Goal: Information Seeking & Learning: Learn about a topic

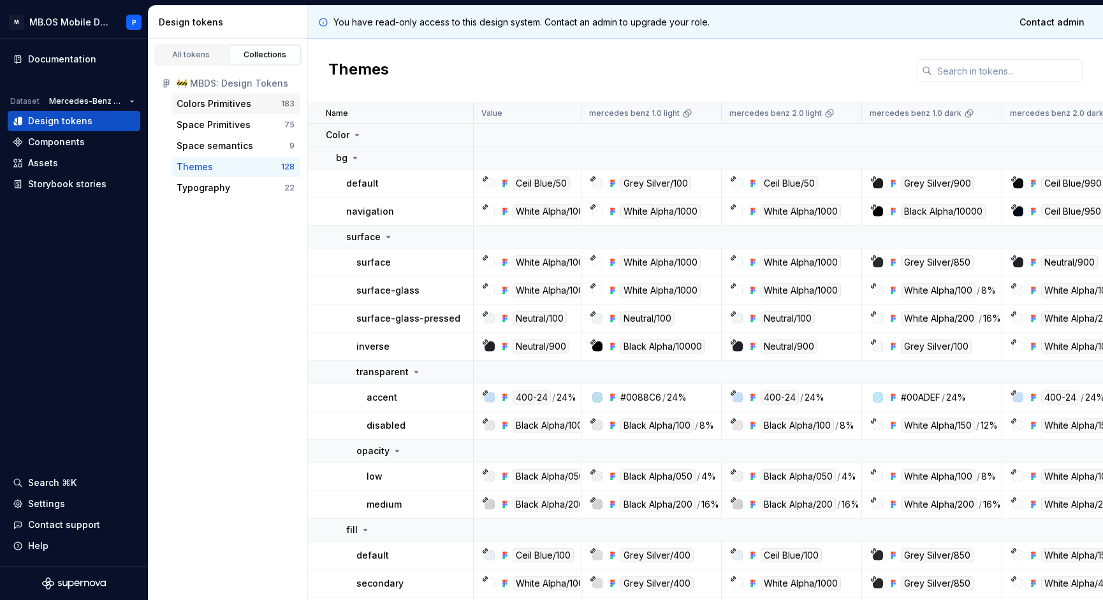
click at [235, 99] on div "Colors Primitives" at bounding box center [214, 104] width 75 height 13
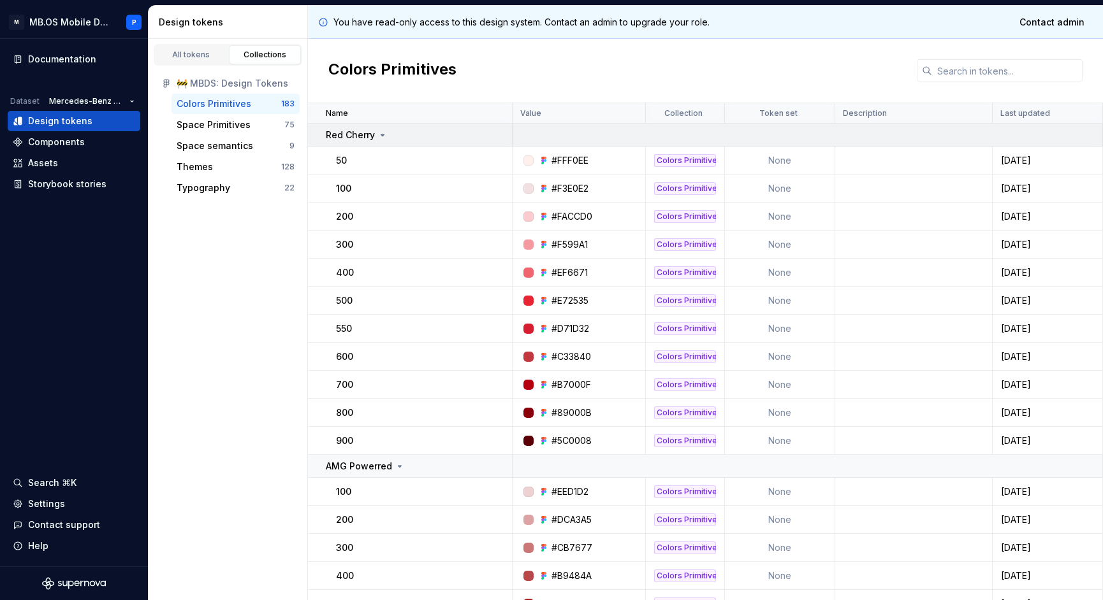
click at [371, 124] on td "Red Cherry" at bounding box center [410, 135] width 205 height 23
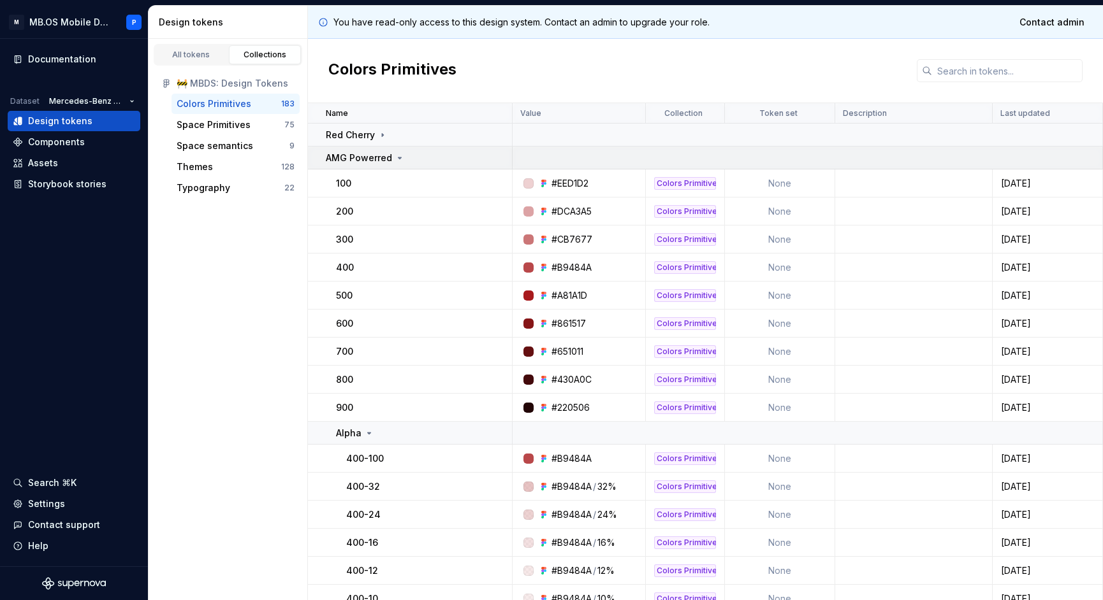
click at [376, 159] on p "AMG Powerred" at bounding box center [359, 158] width 66 height 13
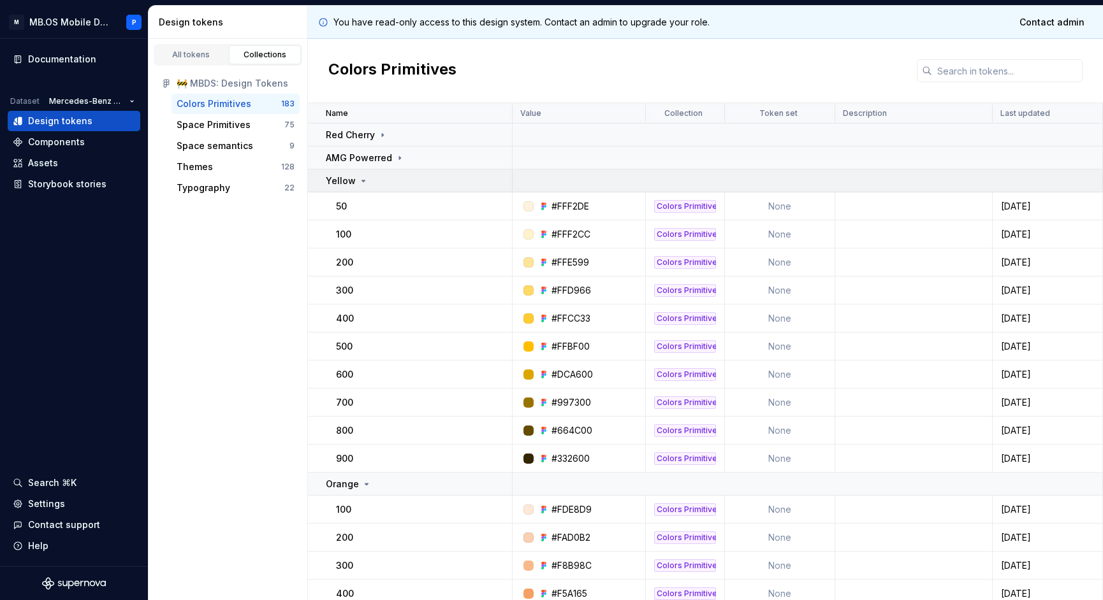
click at [374, 178] on div "Yellow" at bounding box center [418, 181] width 185 height 13
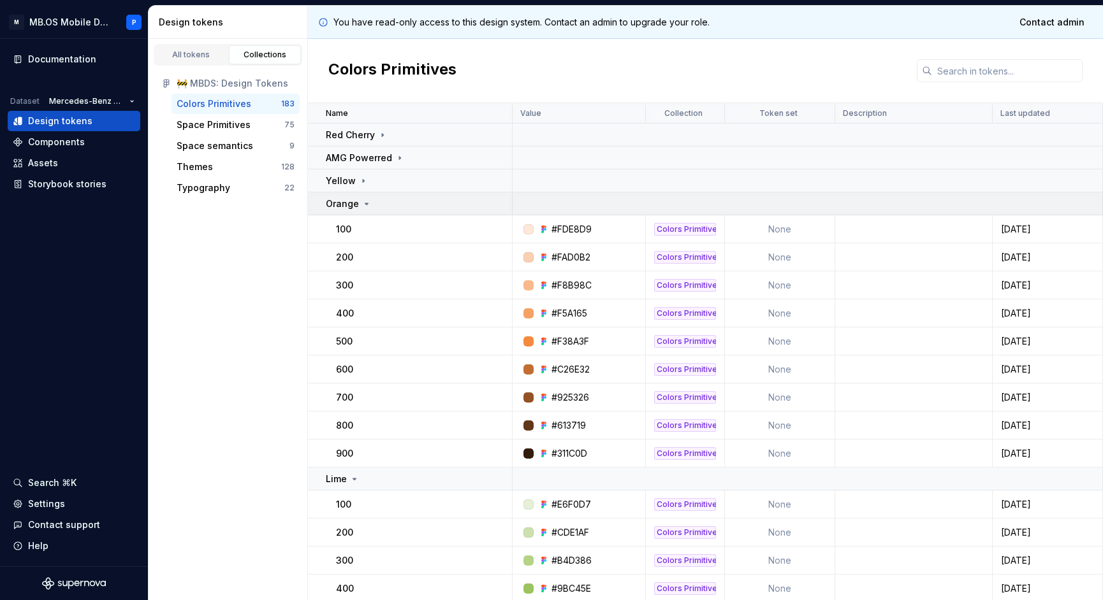
click at [377, 210] on td "Orange" at bounding box center [410, 204] width 205 height 23
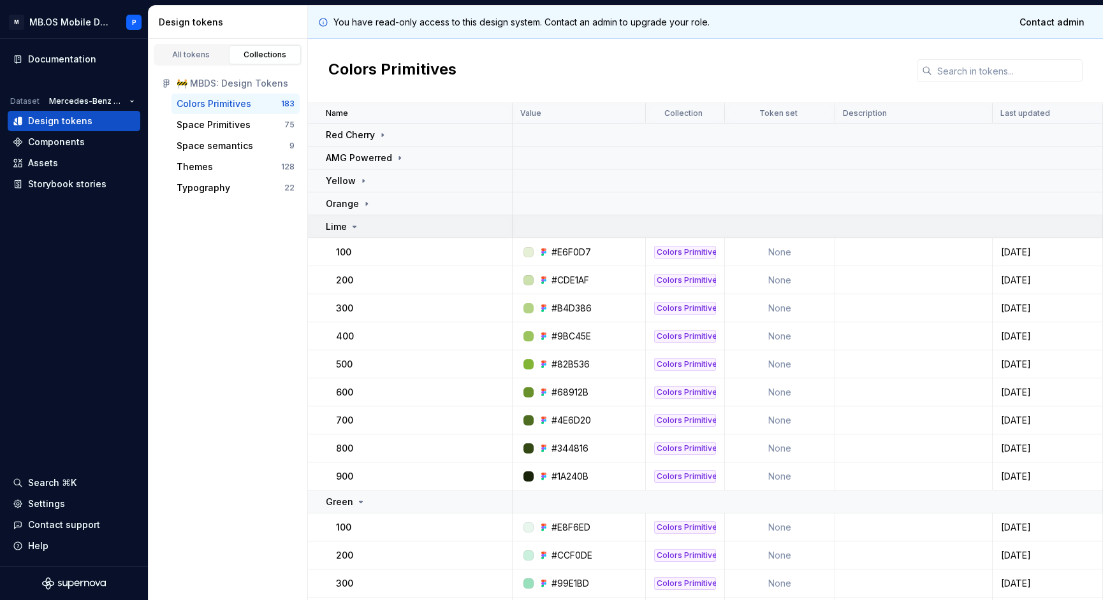
click at [376, 229] on div "Lime" at bounding box center [418, 227] width 185 height 13
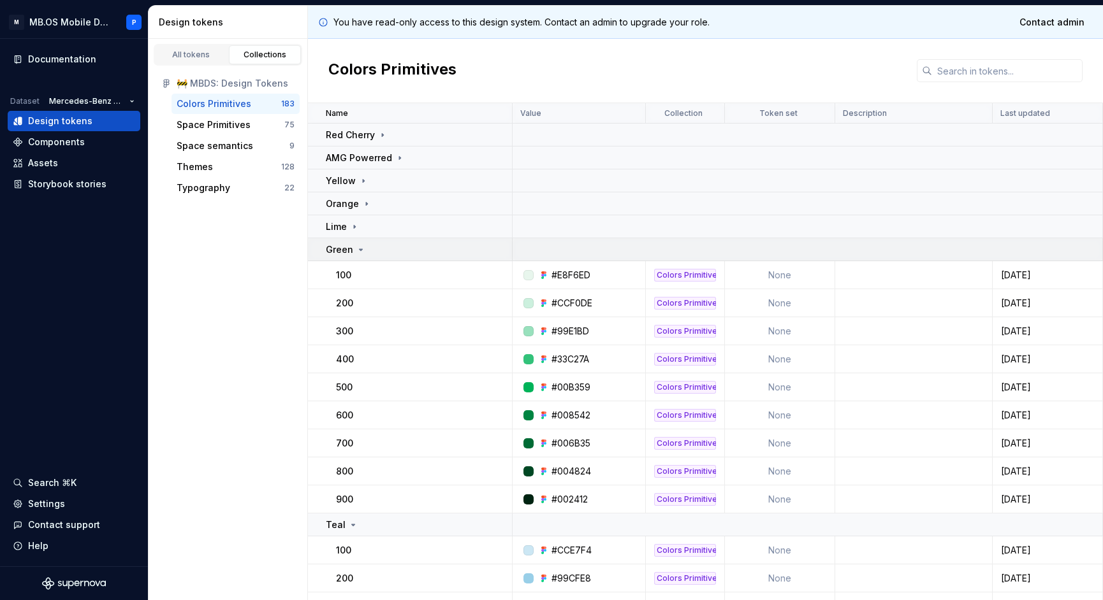
click at [384, 254] on div "Green" at bounding box center [418, 249] width 185 height 13
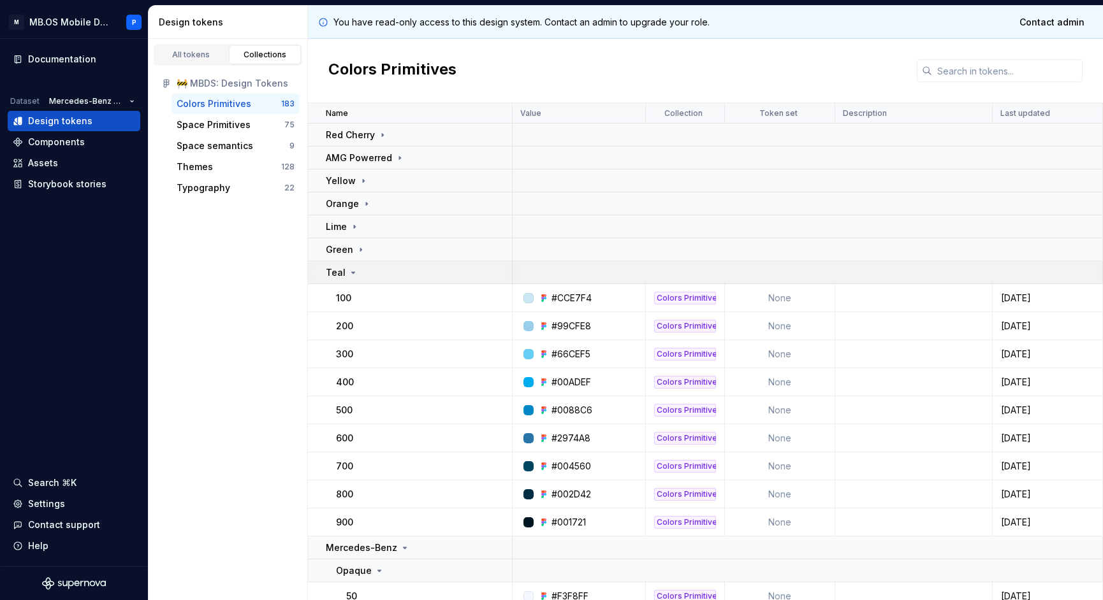
click at [384, 274] on div "Teal" at bounding box center [418, 272] width 185 height 13
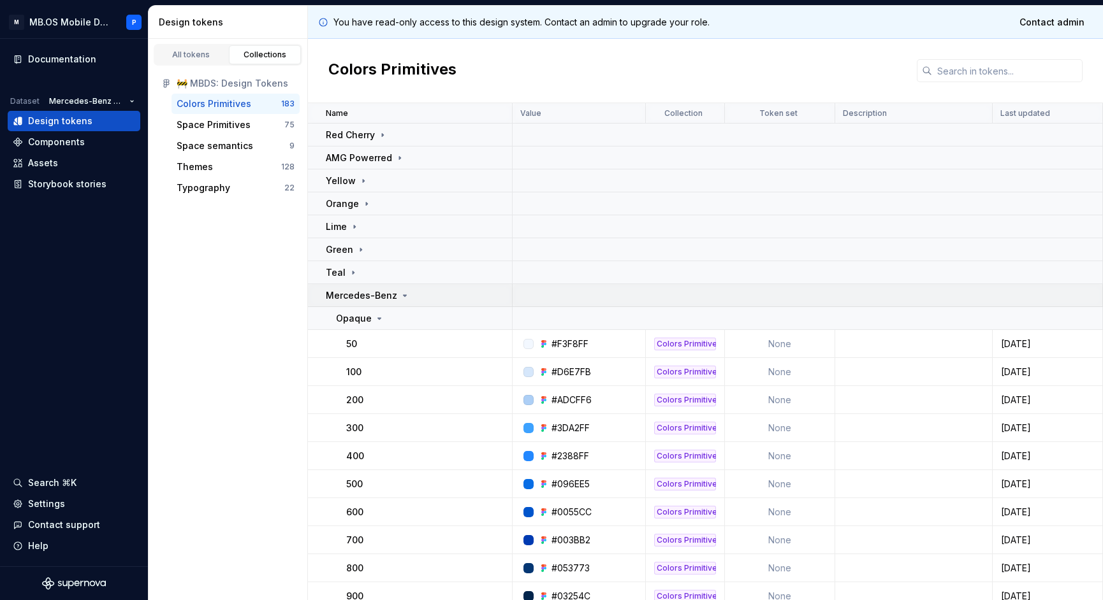
click at [385, 300] on p "Mercedes-Benz" at bounding box center [361, 295] width 71 height 13
click at [385, 323] on p "Maybach Pearl Grey" at bounding box center [371, 318] width 91 height 13
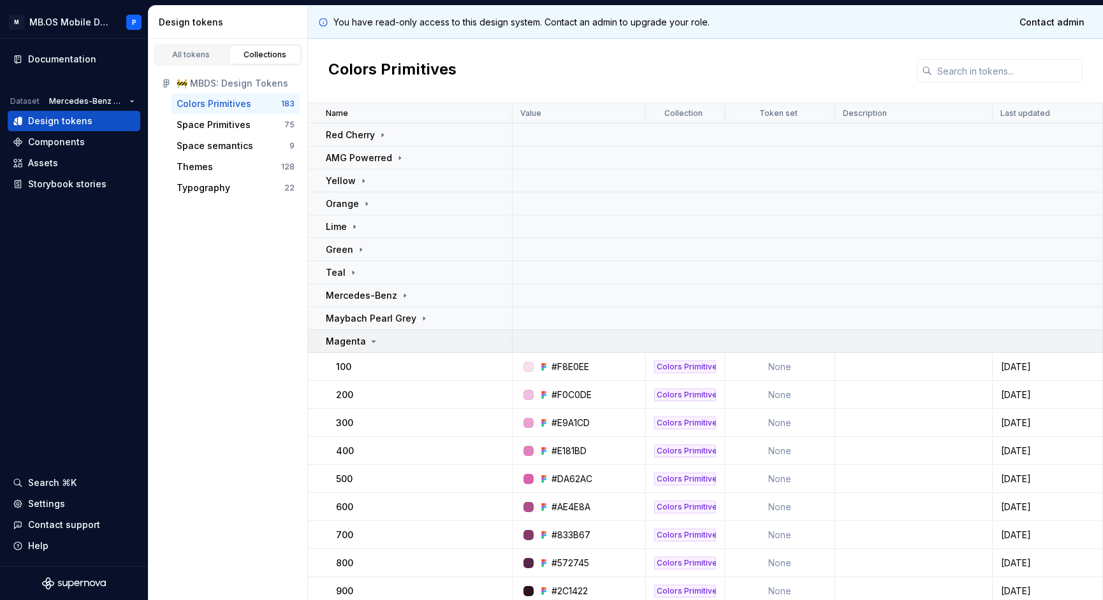
click at [382, 344] on div "Magenta" at bounding box center [418, 341] width 185 height 13
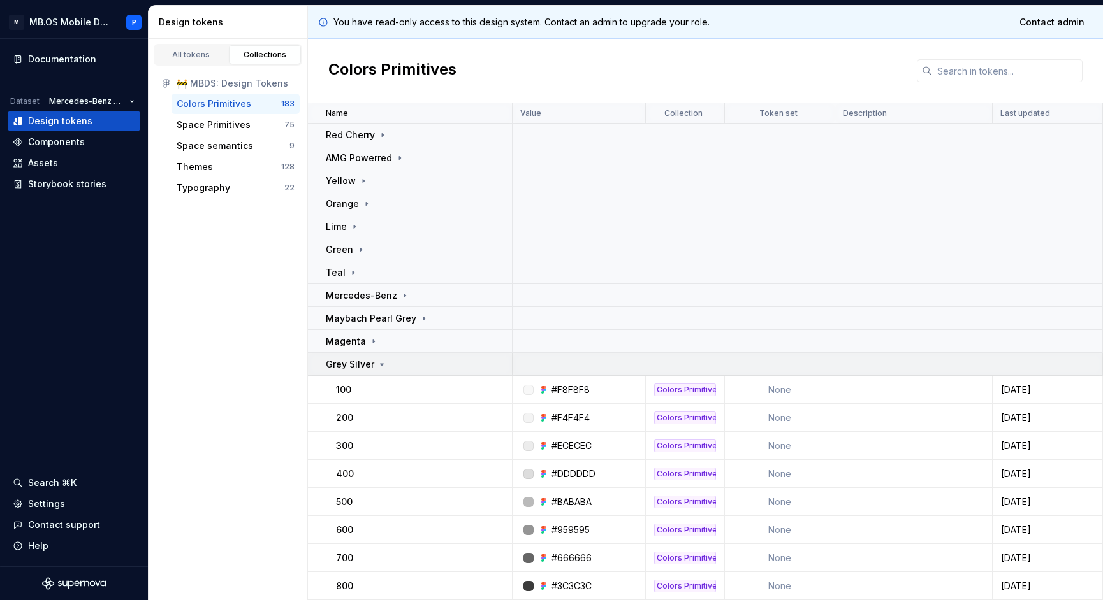
click at [381, 363] on icon at bounding box center [382, 365] width 10 height 10
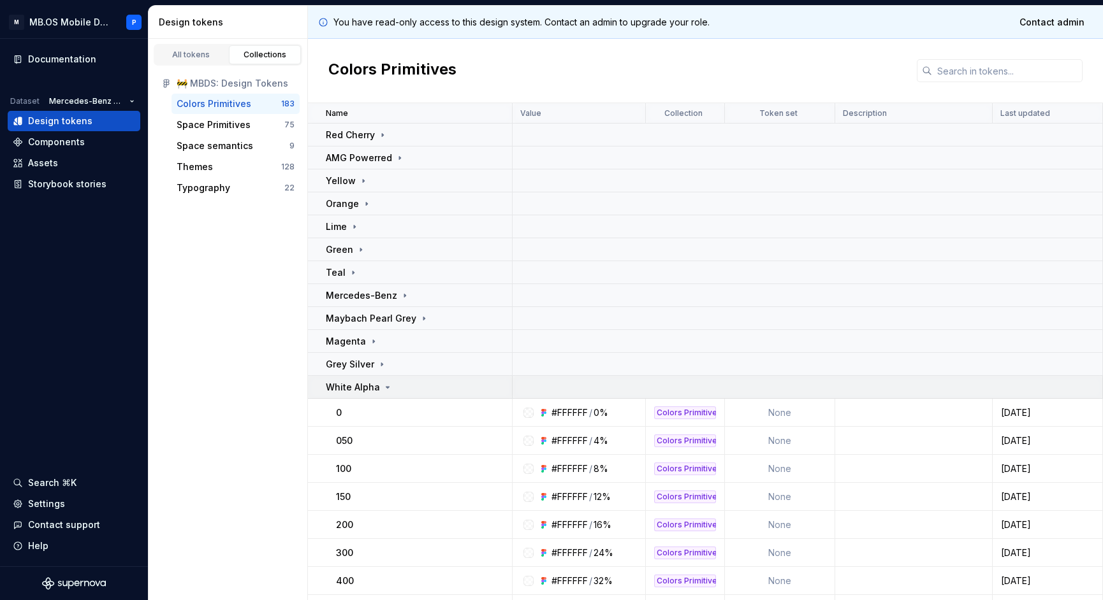
click at [378, 393] on div "White Alpha" at bounding box center [359, 387] width 67 height 13
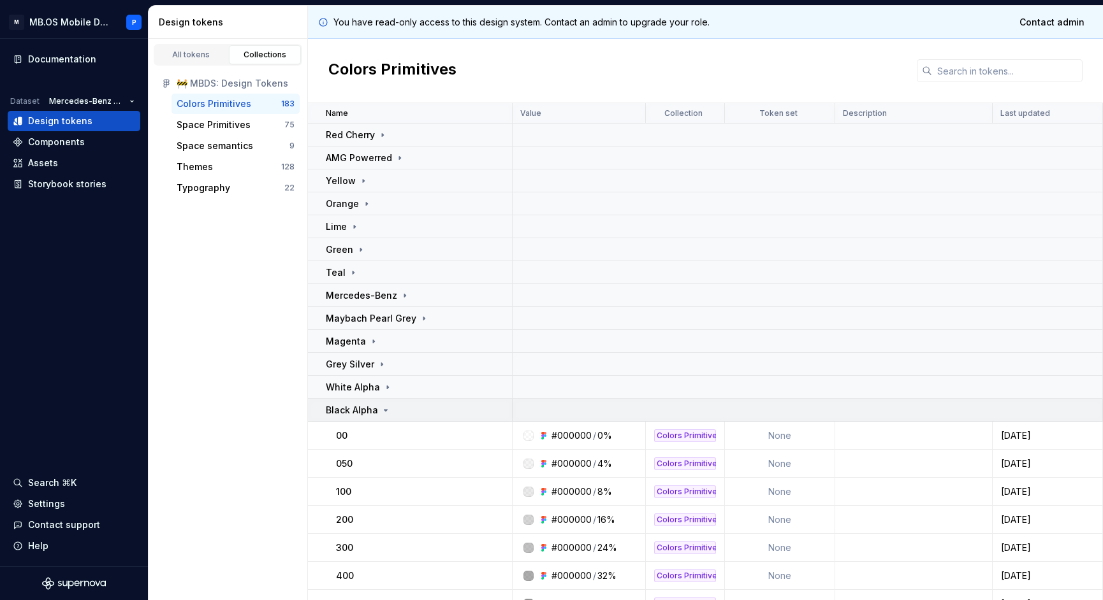
click at [376, 412] on div "Black Alpha" at bounding box center [358, 410] width 65 height 13
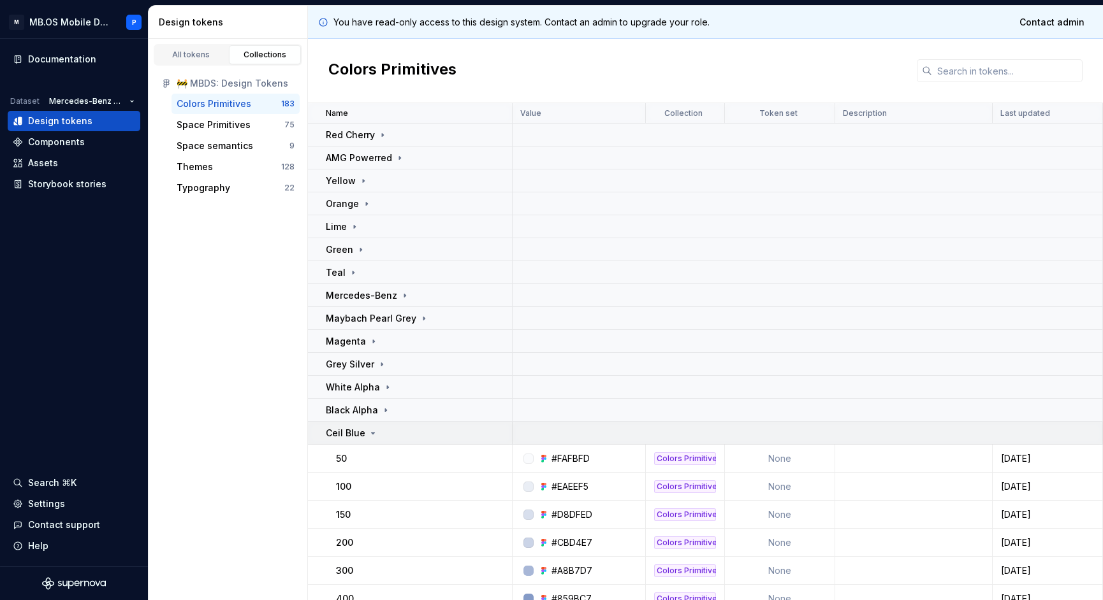
click at [374, 432] on icon at bounding box center [373, 433] width 10 height 10
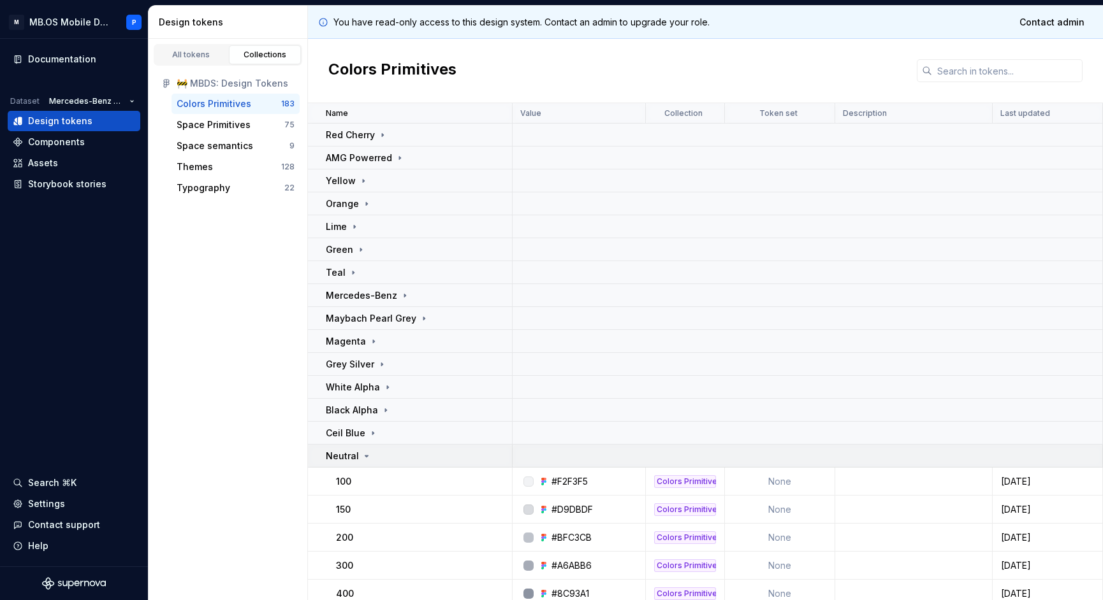
click at [370, 461] on div "Neutral" at bounding box center [418, 456] width 185 height 13
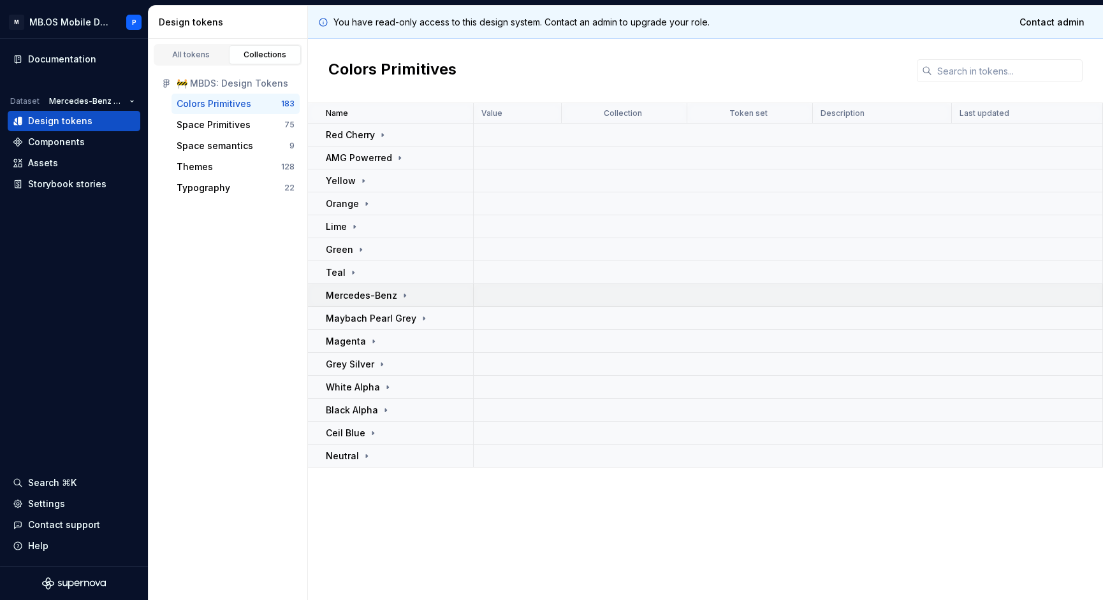
click at [395, 301] on div "Mercedes-Benz" at bounding box center [368, 295] width 84 height 13
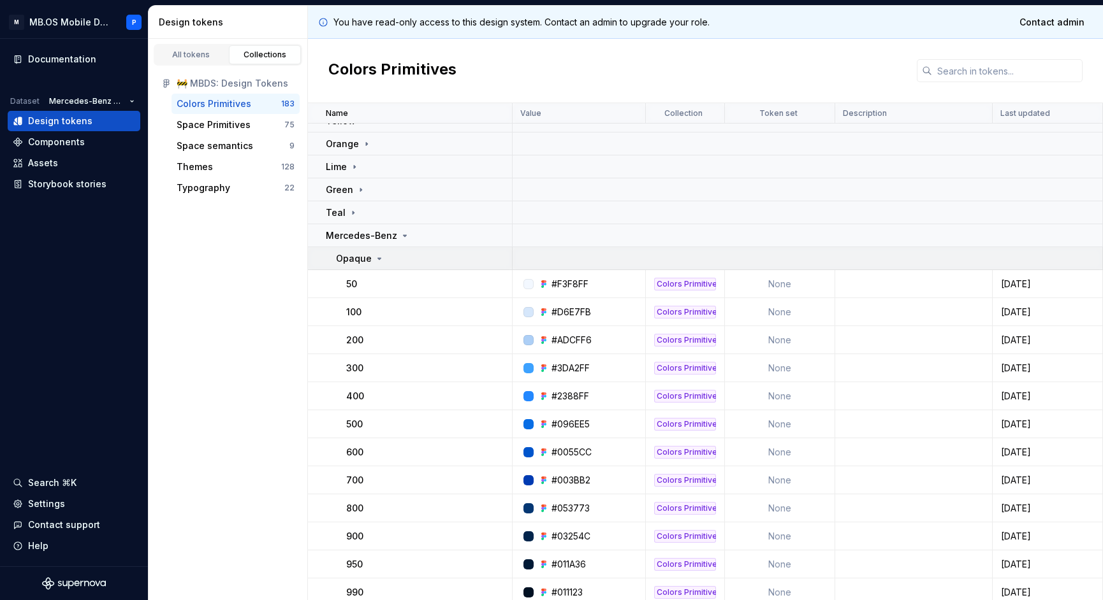
scroll to position [64, 0]
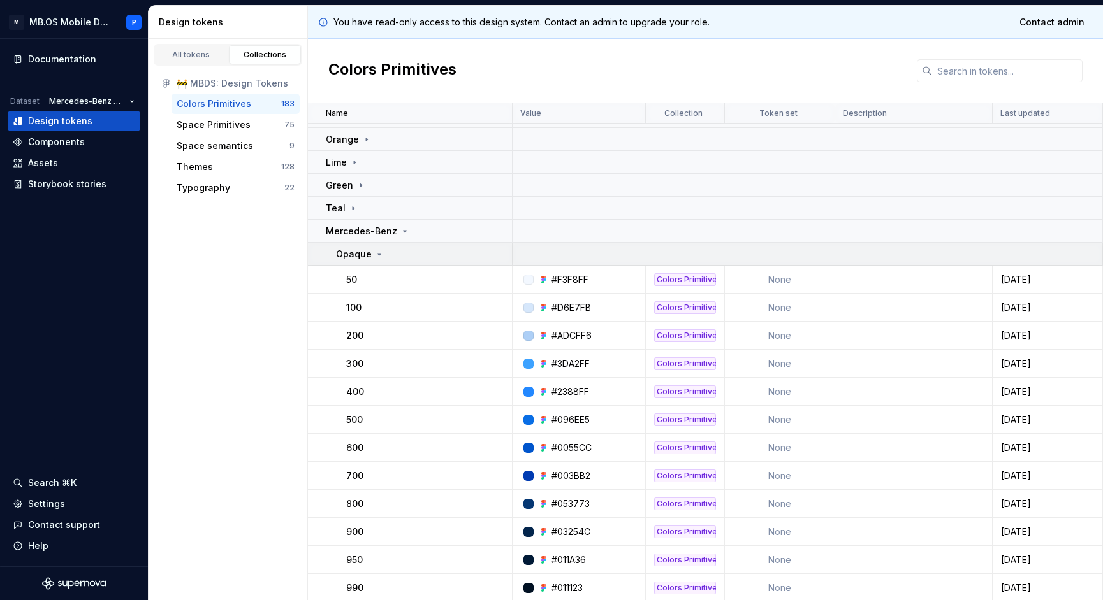
click at [378, 254] on icon at bounding box center [379, 254] width 3 height 1
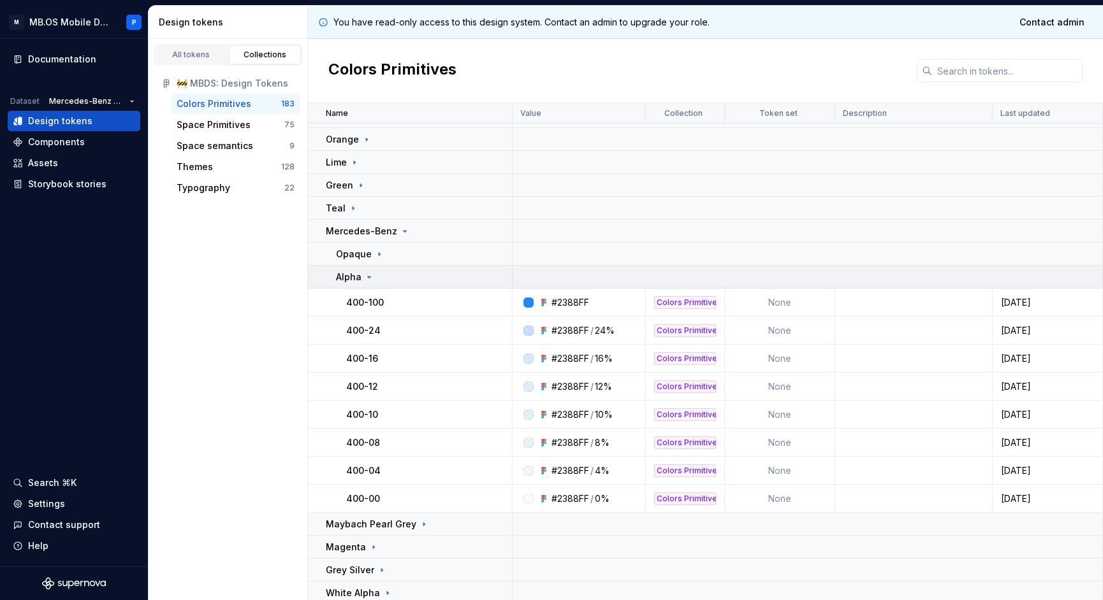
click at [374, 271] on div "Alpha" at bounding box center [423, 277] width 175 height 13
